Goal: Task Accomplishment & Management: Manage account settings

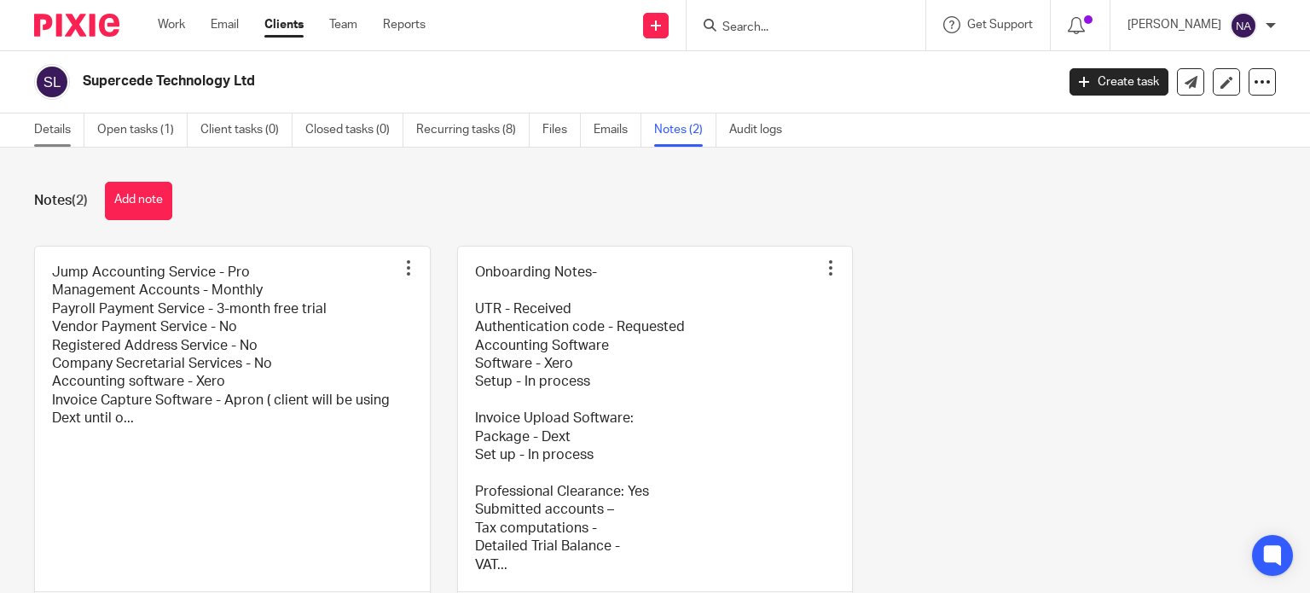
drag, startPoint x: 0, startPoint y: 0, endPoint x: 51, endPoint y: 131, distance: 141.0
click at [51, 131] on link "Details" at bounding box center [59, 129] width 50 height 33
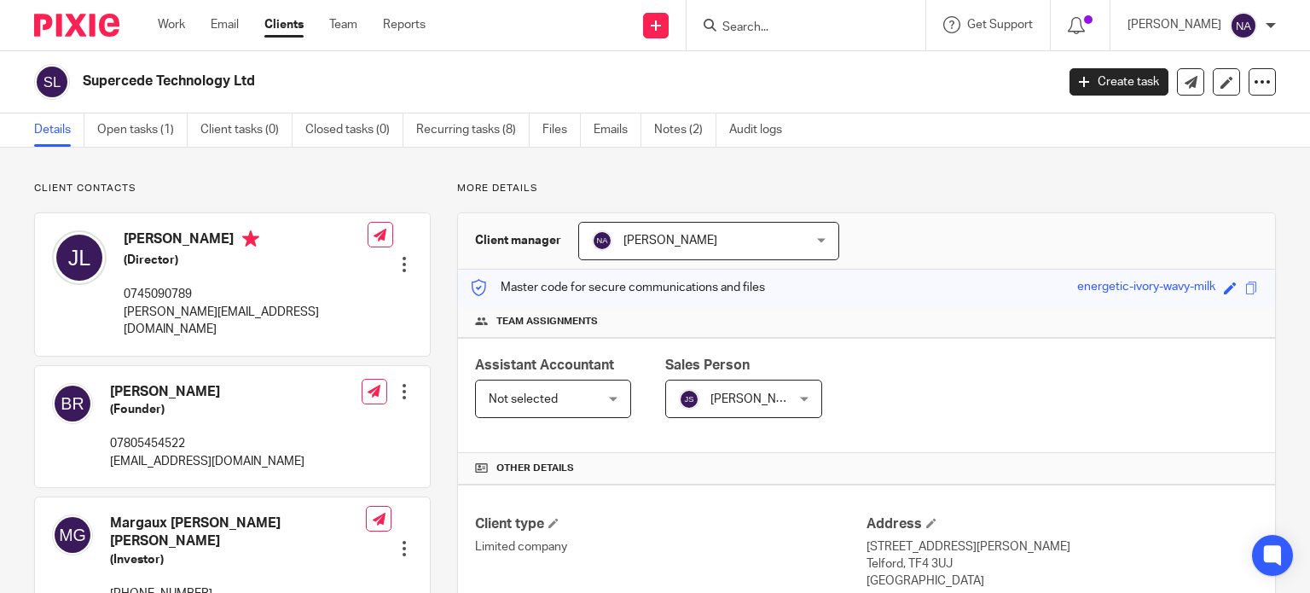
scroll to position [171, 0]
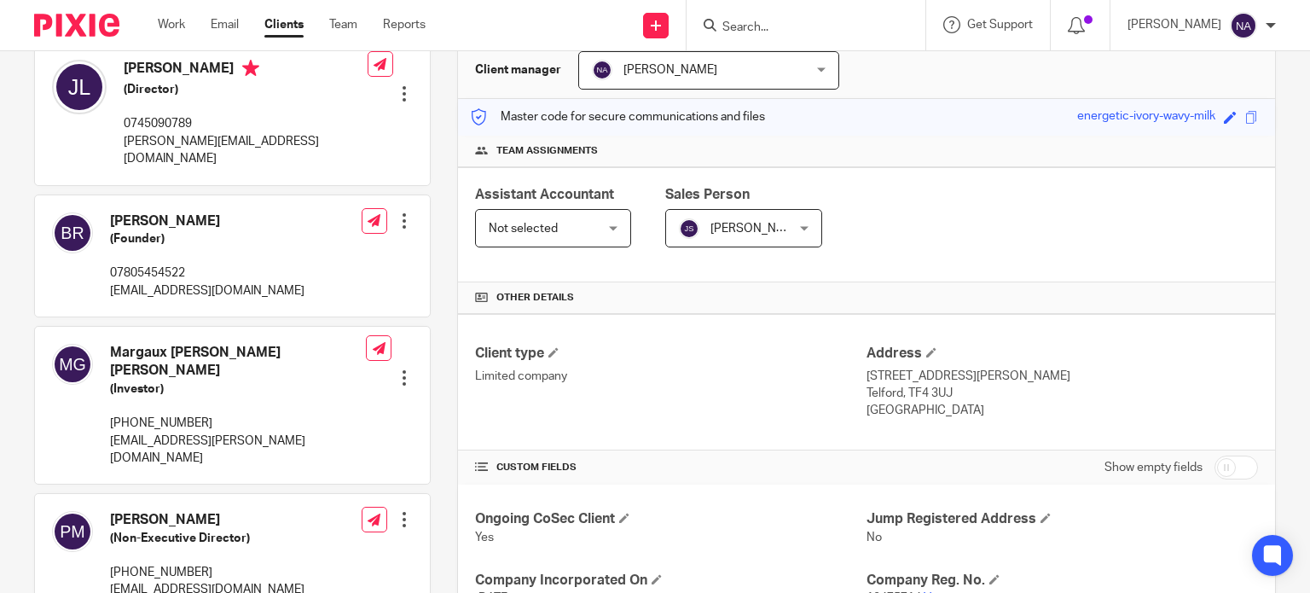
click at [555, 230] on span "Not selected" at bounding box center [545, 228] width 113 height 36
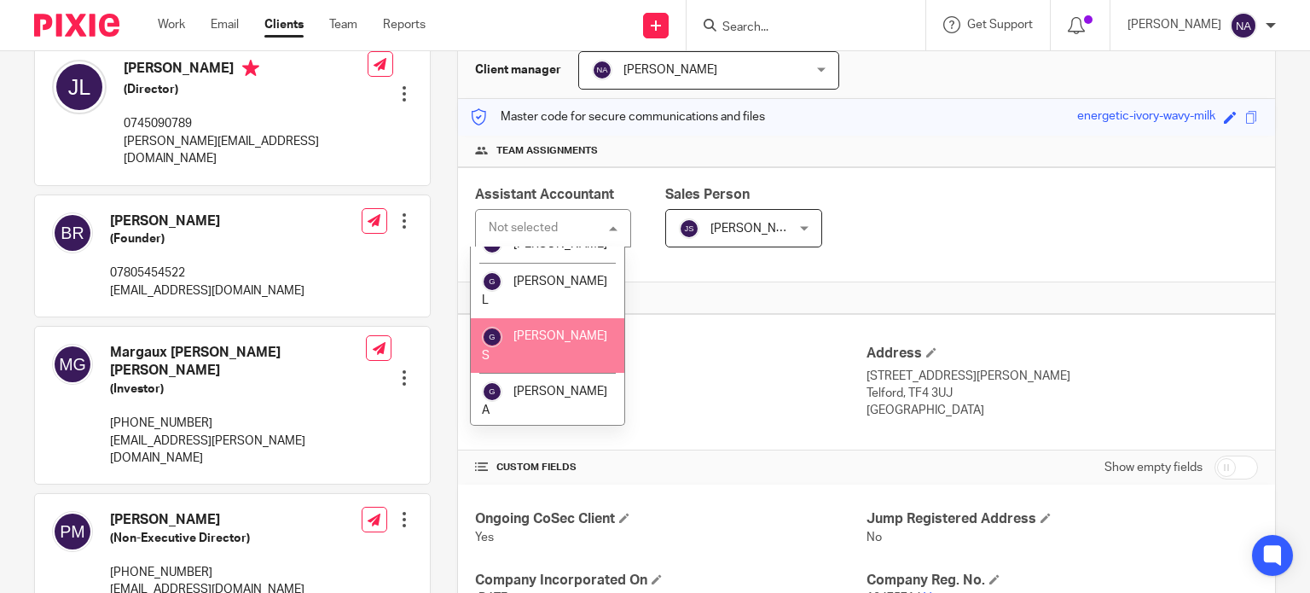
scroll to position [938, 0]
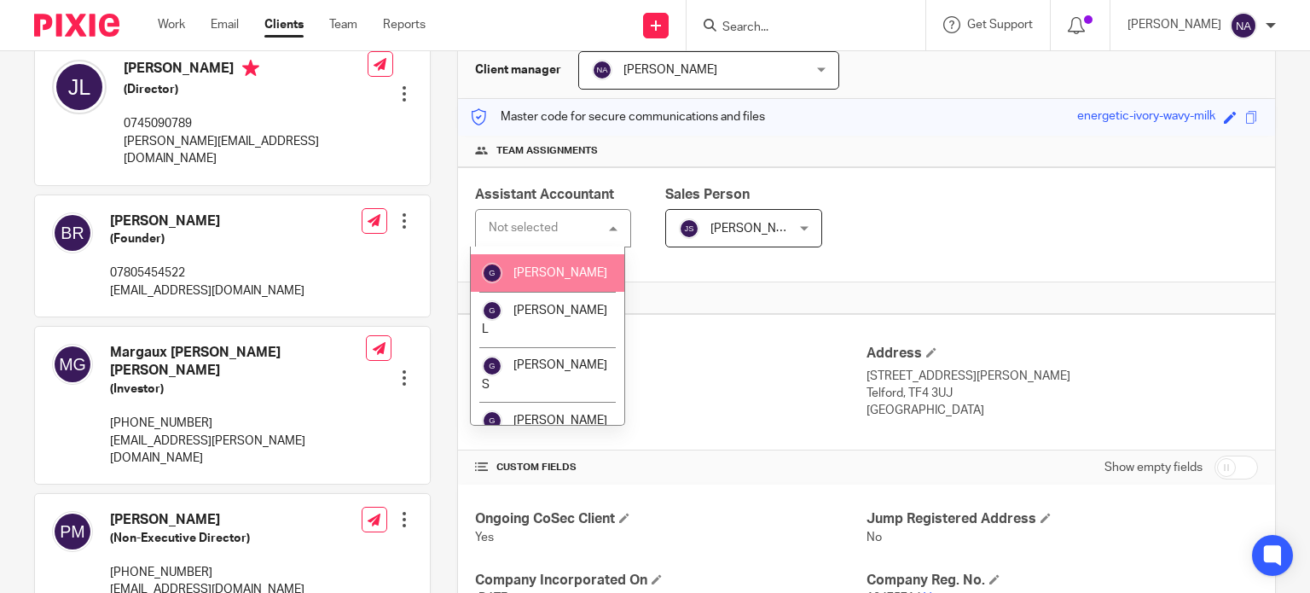
click at [546, 292] on li "[PERSON_NAME]" at bounding box center [548, 273] width 154 height 38
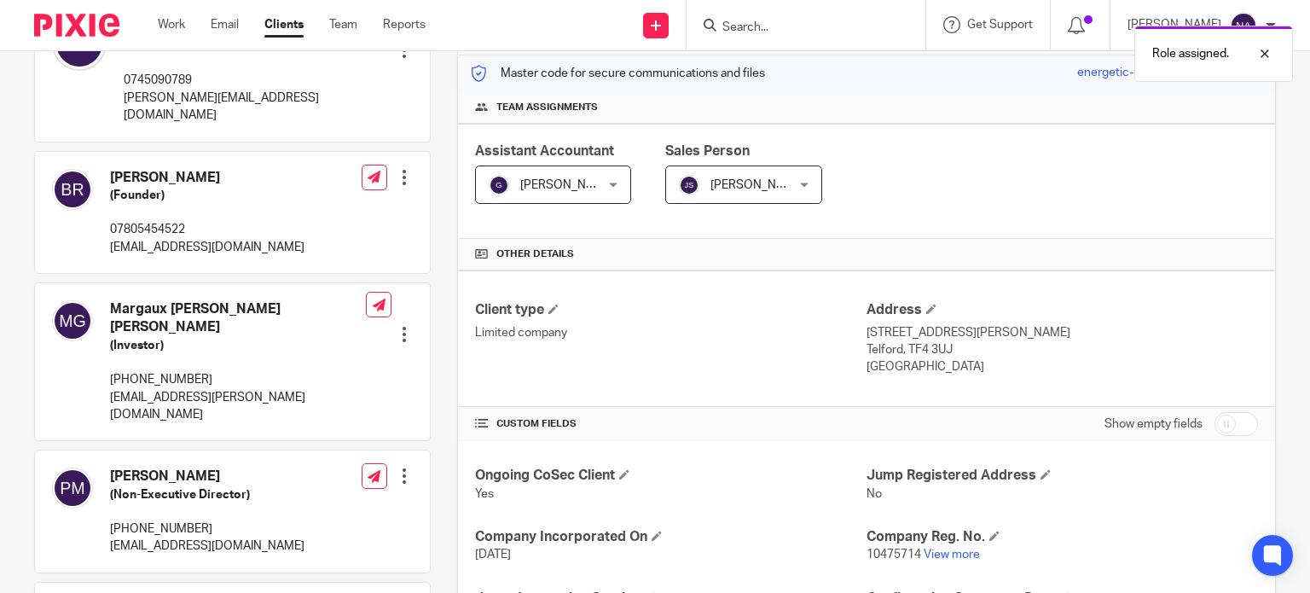
scroll to position [208, 0]
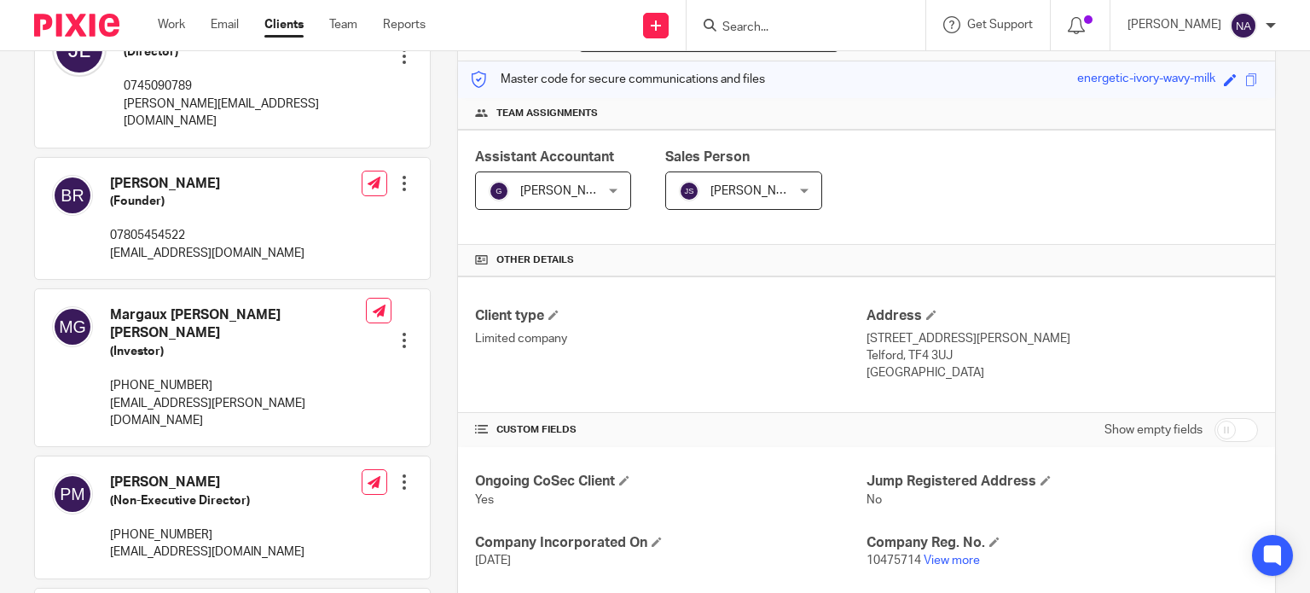
click at [788, 29] on input "Search" at bounding box center [798, 27] width 154 height 15
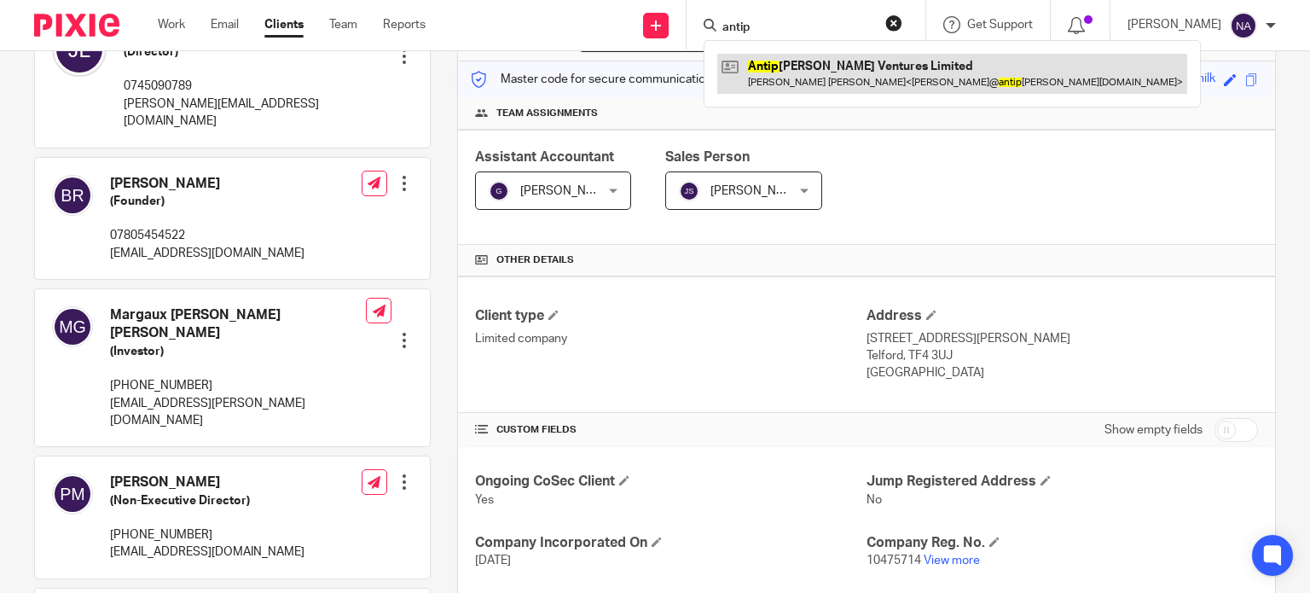
type input "antip"
click at [907, 61] on link at bounding box center [952, 73] width 470 height 39
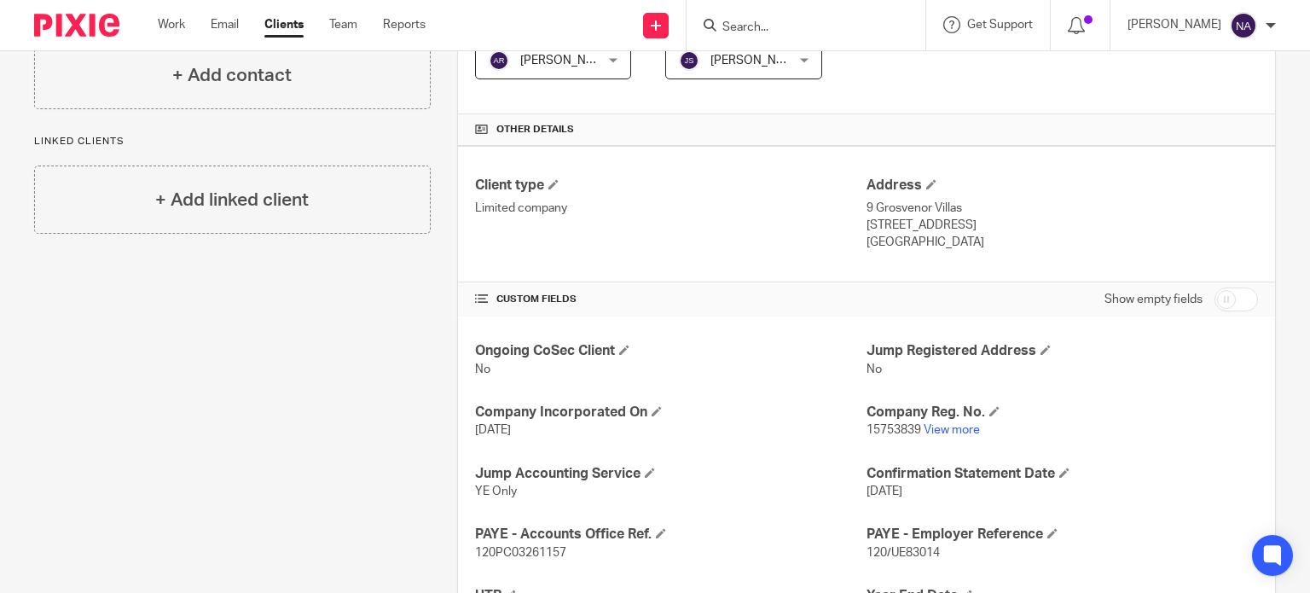
scroll to position [341, 0]
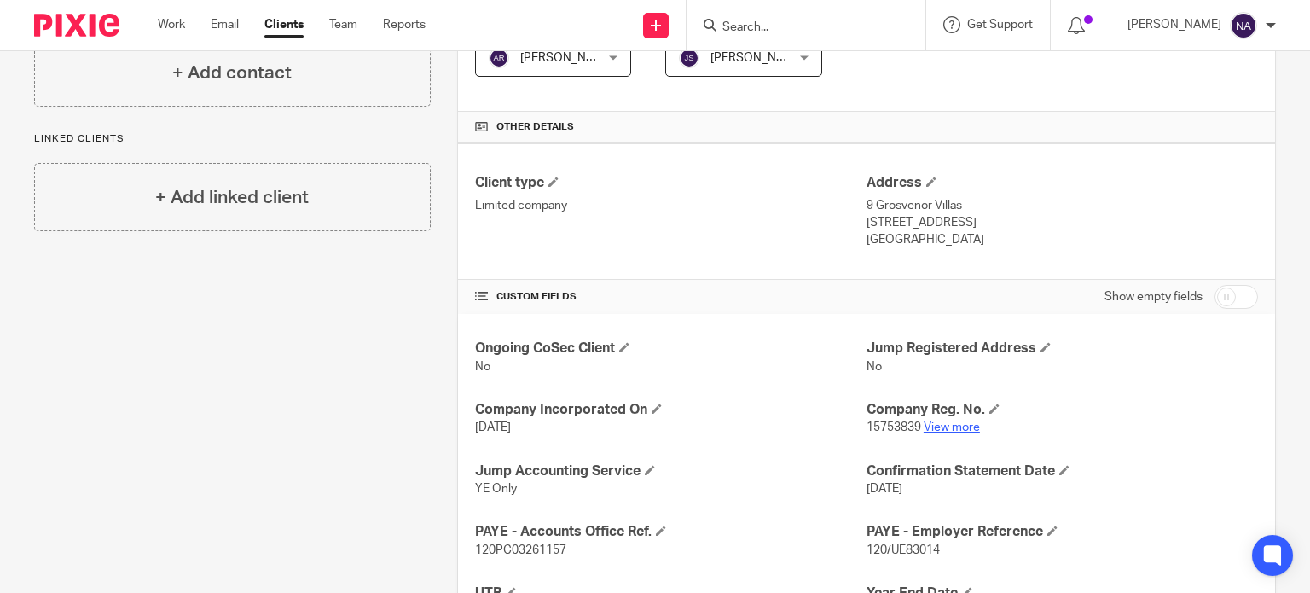
click at [953, 426] on link "View more" at bounding box center [952, 427] width 56 height 12
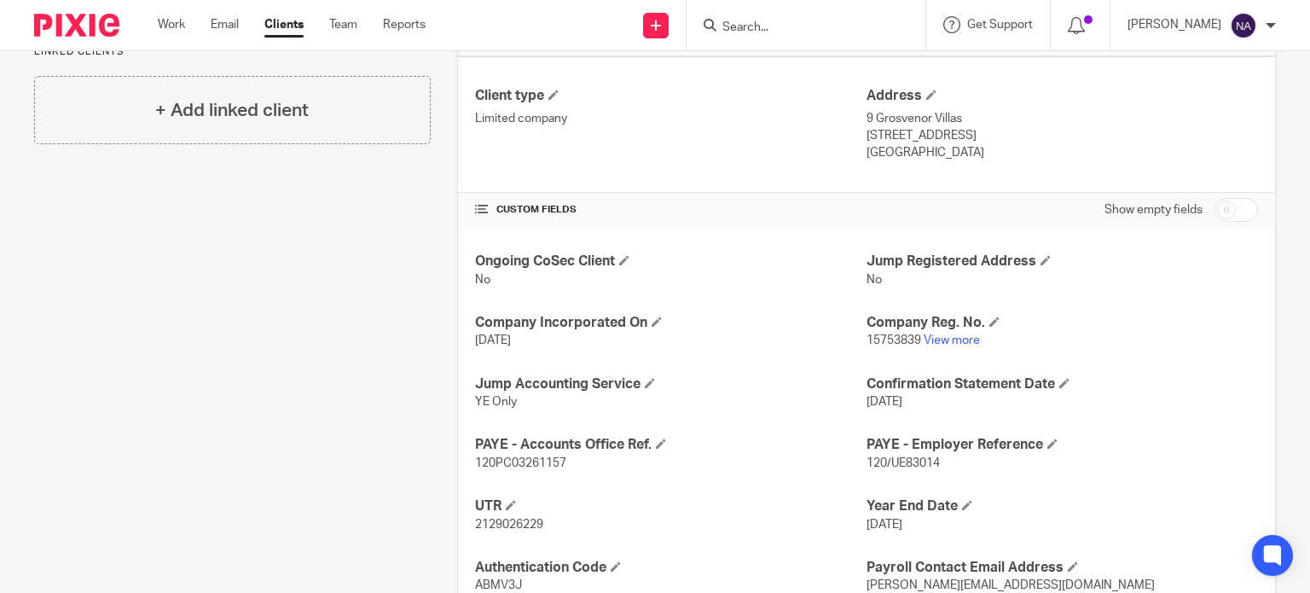
scroll to position [426, 0]
